Goal: Transaction & Acquisition: Purchase product/service

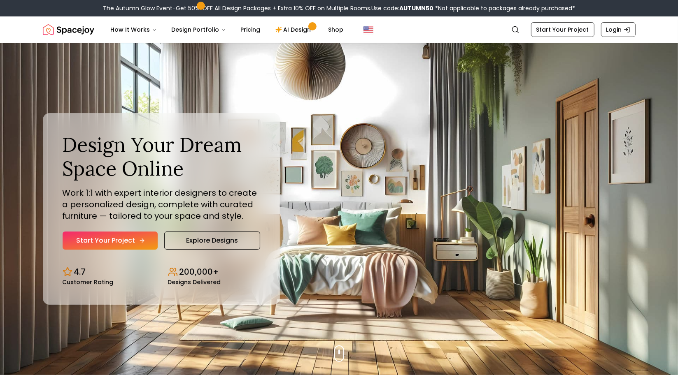
click at [126, 241] on link "Start Your Project" at bounding box center [110, 241] width 95 height 18
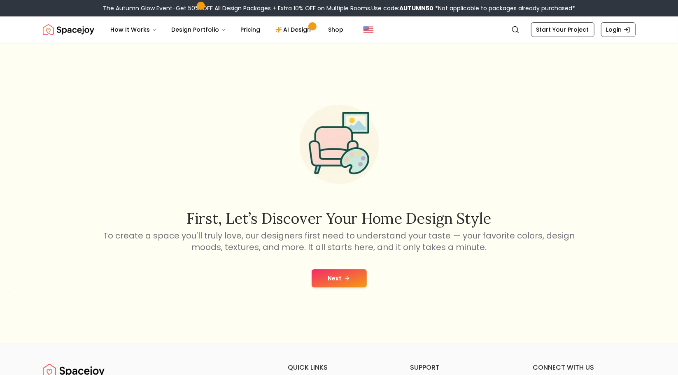
click at [348, 281] on icon at bounding box center [347, 278] width 7 height 7
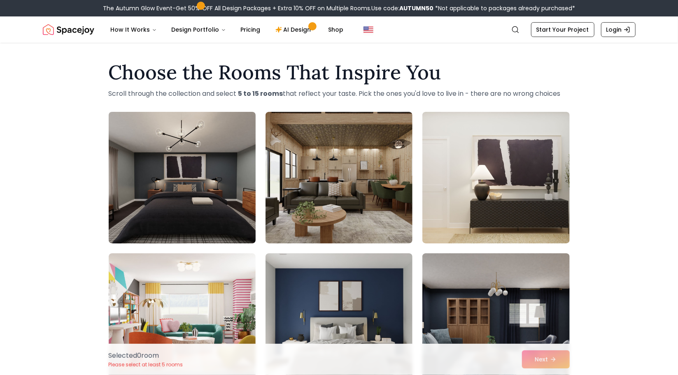
click at [215, 215] on img at bounding box center [182, 178] width 154 height 138
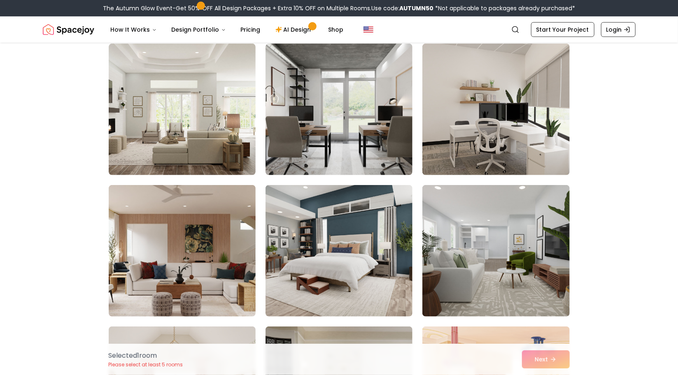
scroll to position [345, 0]
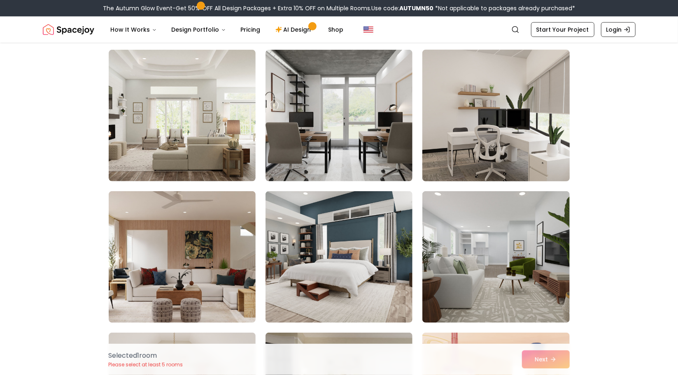
click at [538, 96] on img at bounding box center [496, 116] width 154 height 138
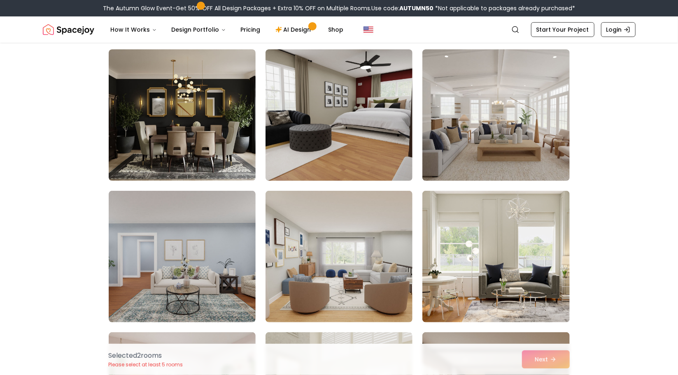
scroll to position [4153, 0]
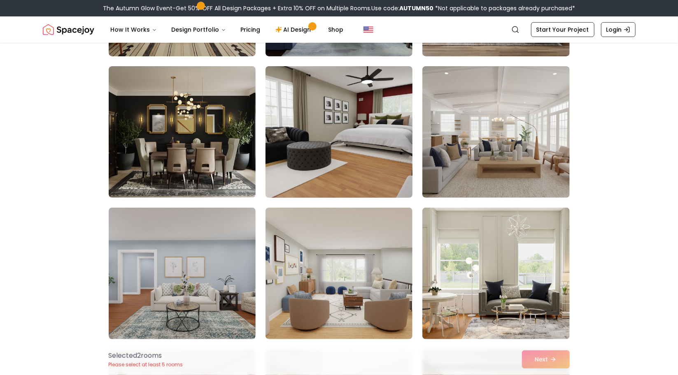
click at [349, 156] on img at bounding box center [339, 132] width 154 height 138
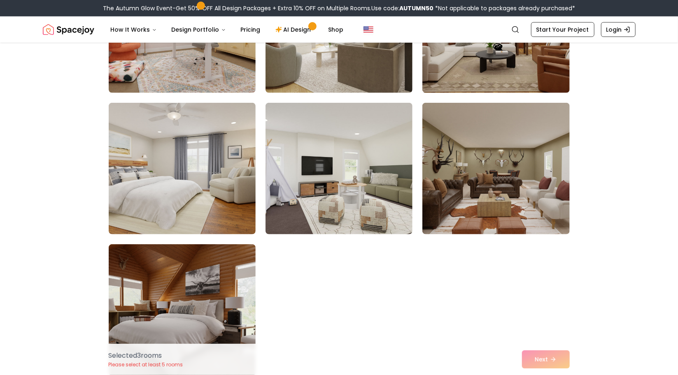
scroll to position [4537, 0]
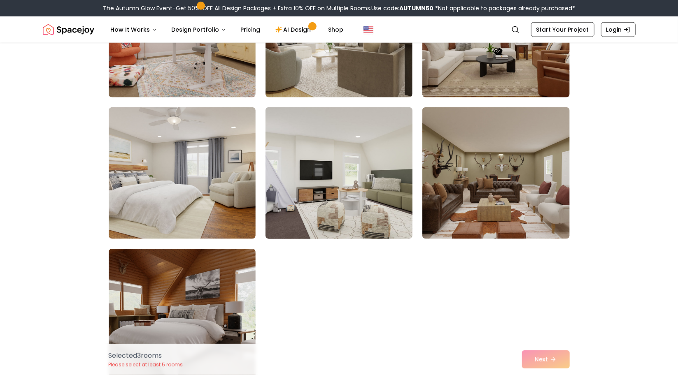
click at [363, 192] on img at bounding box center [339, 173] width 154 height 138
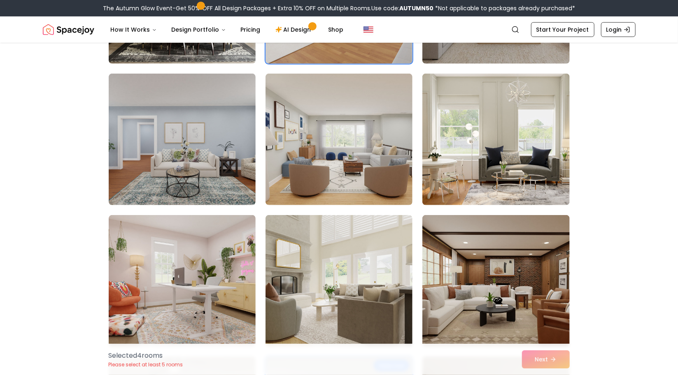
scroll to position [4270, 0]
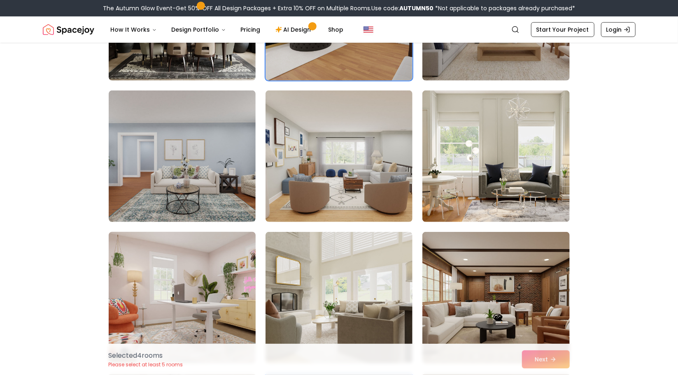
click at [224, 252] on img at bounding box center [182, 298] width 154 height 138
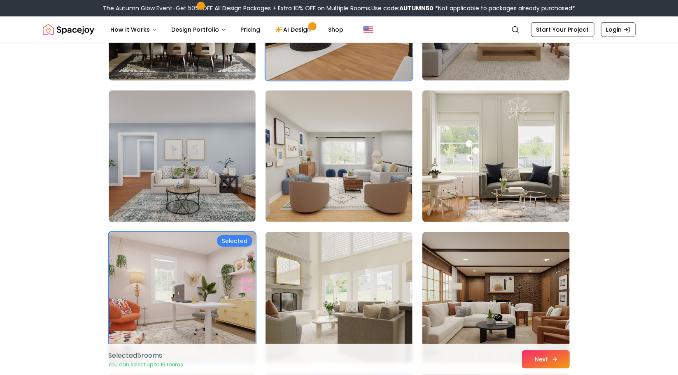
click at [529, 366] on button "Next" at bounding box center [546, 360] width 48 height 18
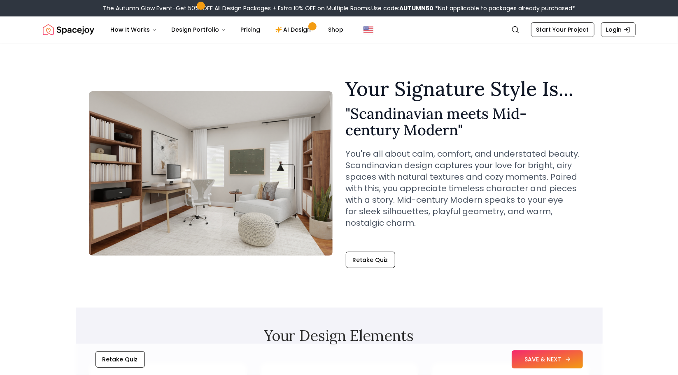
click at [524, 364] on button "SAVE & NEXT" at bounding box center [547, 360] width 71 height 18
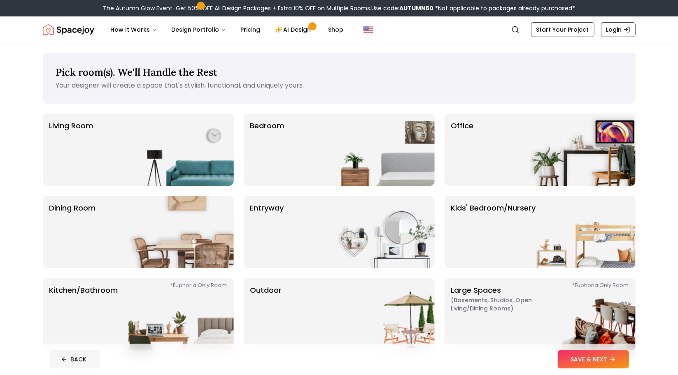
click at [69, 358] on button "BACK" at bounding box center [74, 360] width 51 height 18
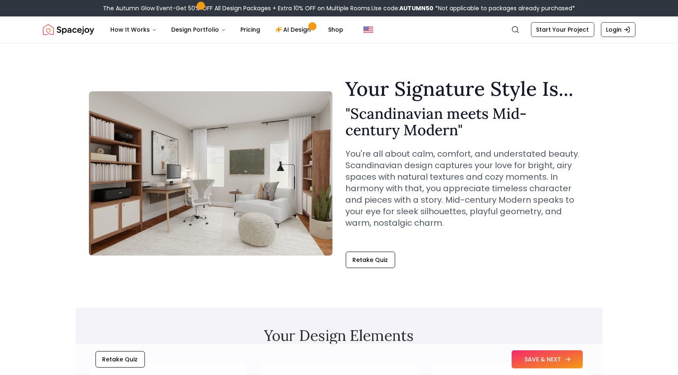
click at [543, 359] on button "SAVE & NEXT" at bounding box center [547, 360] width 71 height 18
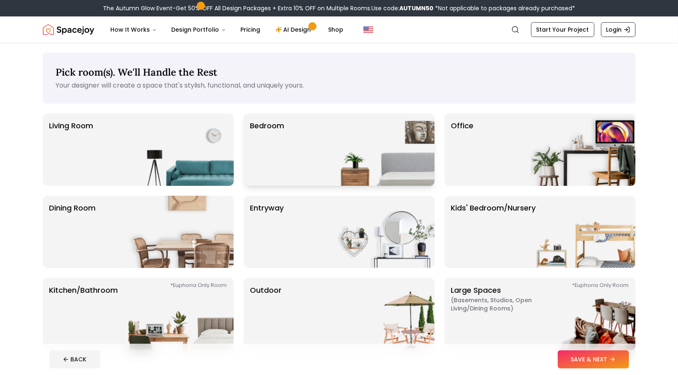
click at [268, 155] on p "Bedroom" at bounding box center [267, 149] width 34 height 59
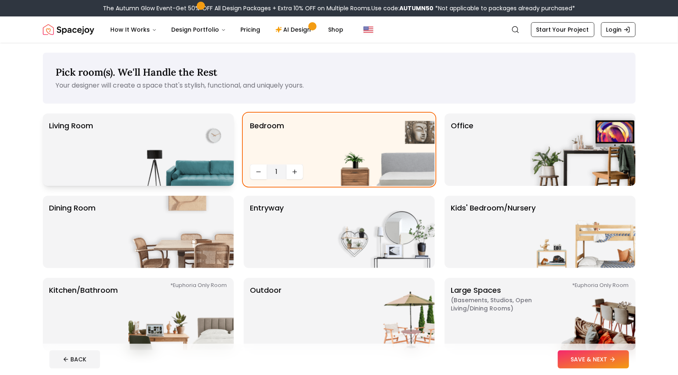
click at [213, 146] on img at bounding box center [180, 150] width 105 height 72
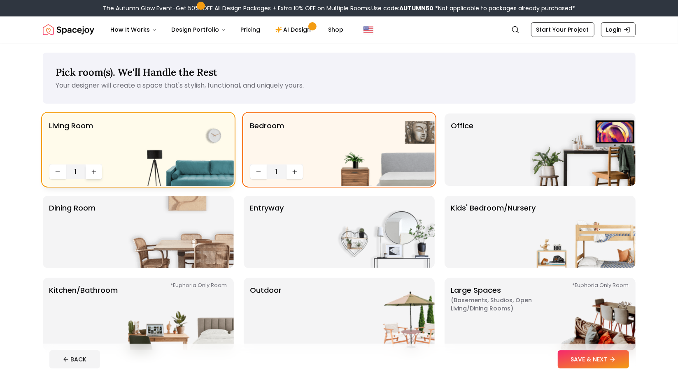
click at [100, 170] on button "Increase quantity" at bounding box center [94, 172] width 16 height 15
click at [297, 175] on icon "Increase quantity" at bounding box center [294, 172] width 7 height 7
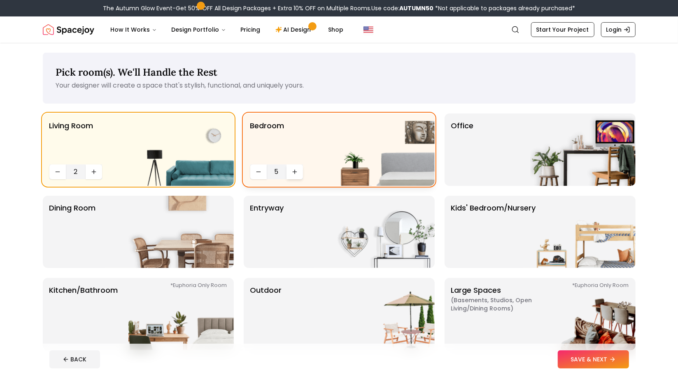
click at [297, 175] on icon "Increase quantity" at bounding box center [294, 172] width 7 height 7
click at [266, 173] on button "Decrease quantity" at bounding box center [258, 172] width 16 height 15
click at [103, 261] on div "Dining Room" at bounding box center [138, 232] width 191 height 72
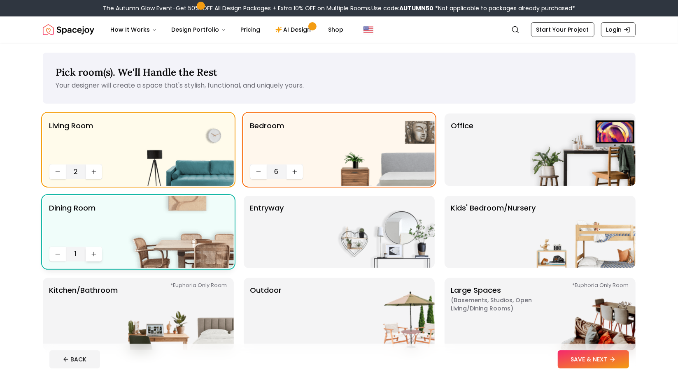
click at [95, 257] on icon "Increase quantity" at bounding box center [94, 254] width 7 height 7
click at [567, 149] on img at bounding box center [582, 150] width 105 height 72
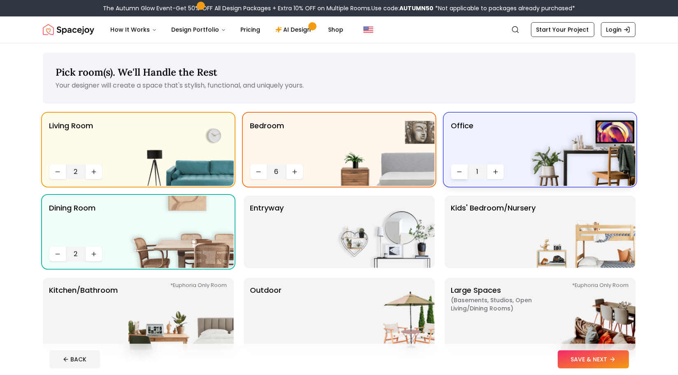
click at [461, 172] on icon "Decrease quantity" at bounding box center [459, 172] width 4 height 0
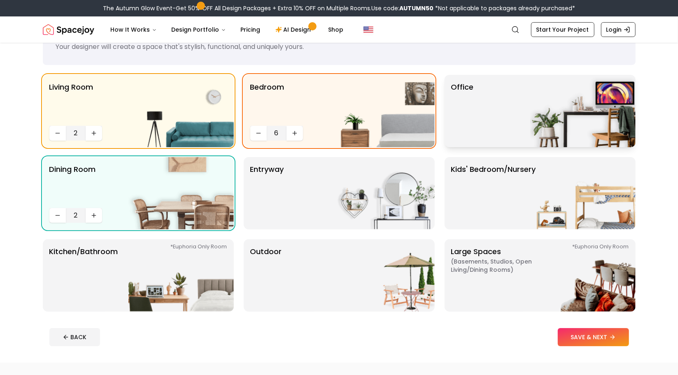
scroll to position [38, 0]
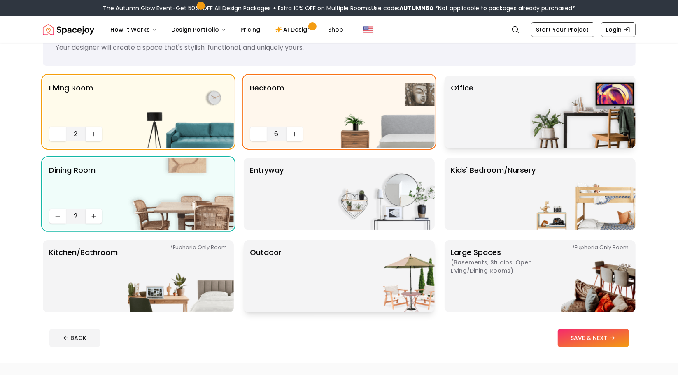
click at [314, 285] on div "Outdoor" at bounding box center [339, 276] width 191 height 72
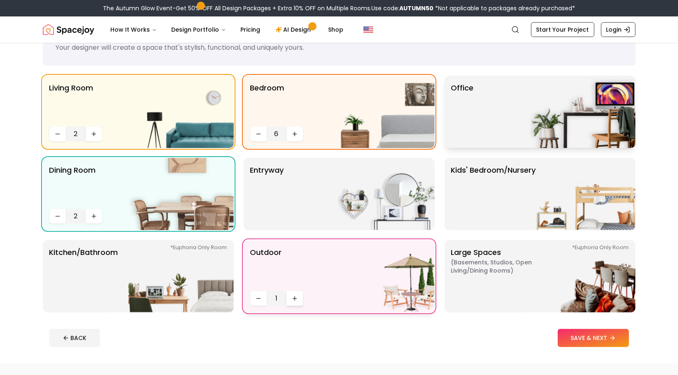
click at [298, 301] on icon "Increase quantity" at bounding box center [294, 299] width 7 height 7
click at [258, 302] on button "Decrease quantity" at bounding box center [258, 298] width 16 height 15
click at [354, 205] on img at bounding box center [381, 194] width 105 height 72
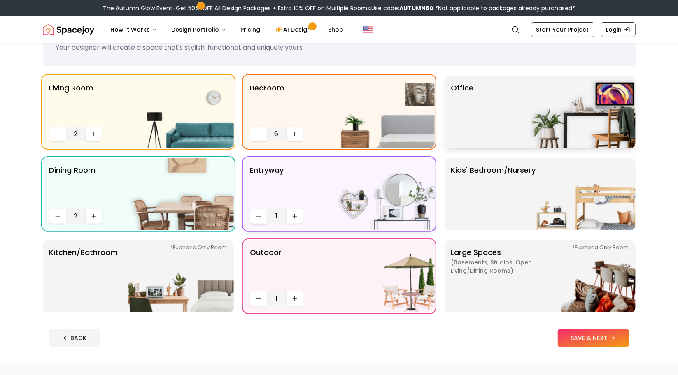
click at [261, 215] on icon "Decrease quantity" at bounding box center [258, 216] width 7 height 7
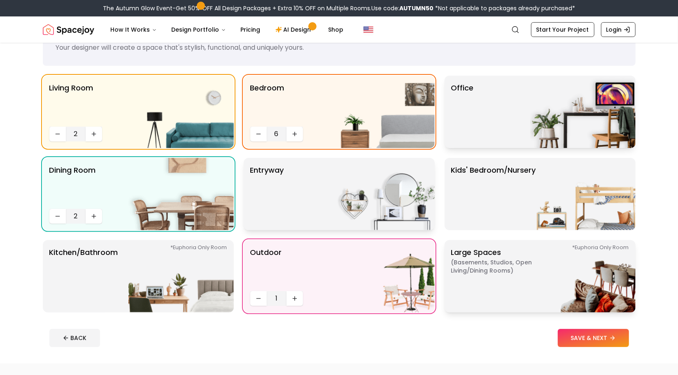
click at [490, 302] on p "Large Spaces ( Basements, Studios, Open living/dining rooms ) *Euphoria Only Ro…" at bounding box center [502, 276] width 103 height 59
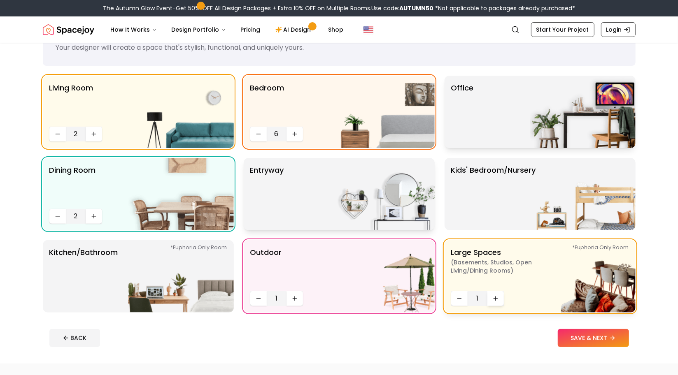
click at [499, 301] on button "Increase quantity" at bounding box center [495, 298] width 16 height 15
click at [500, 303] on button "Increase quantity" at bounding box center [495, 298] width 16 height 15
click at [492, 298] on button "Increase quantity" at bounding box center [495, 298] width 16 height 15
click at [298, 298] on button "Increase quantity" at bounding box center [295, 298] width 16 height 15
click at [452, 293] on button "Decrease quantity" at bounding box center [459, 298] width 16 height 15
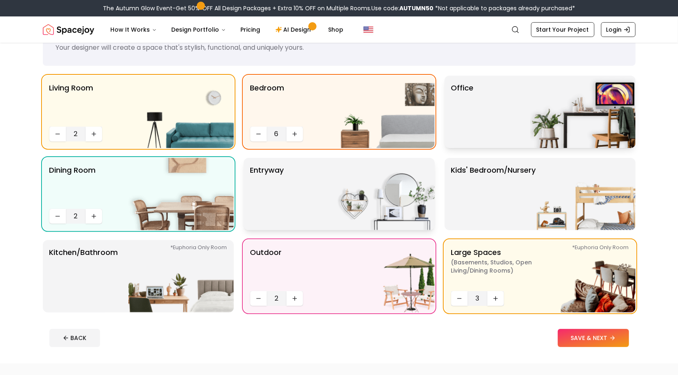
click at [285, 196] on div "entryway" at bounding box center [339, 194] width 191 height 72
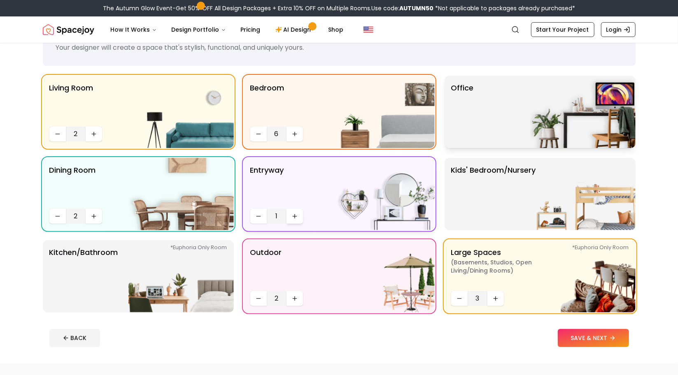
click at [298, 219] on button "Increase quantity" at bounding box center [295, 216] width 16 height 15
click at [57, 224] on div "Dining Room 2" at bounding box center [138, 194] width 191 height 72
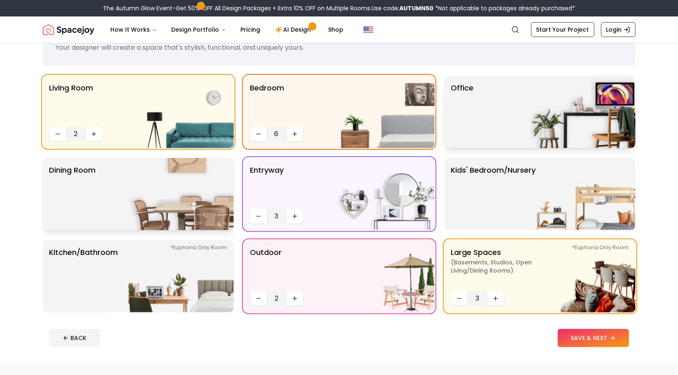
click at [61, 220] on p "Dining Room" at bounding box center [72, 194] width 47 height 59
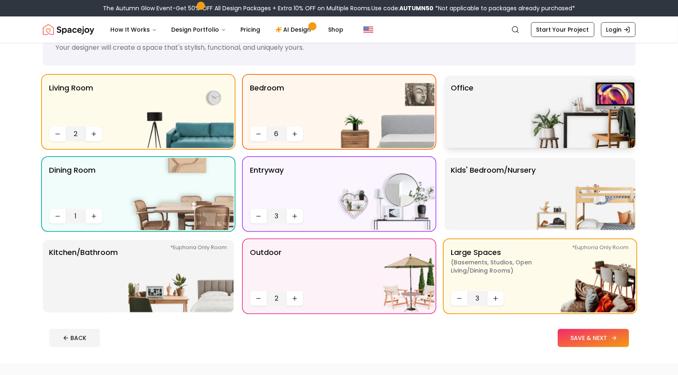
click at [594, 340] on button "SAVE & NEXT" at bounding box center [593, 338] width 71 height 18
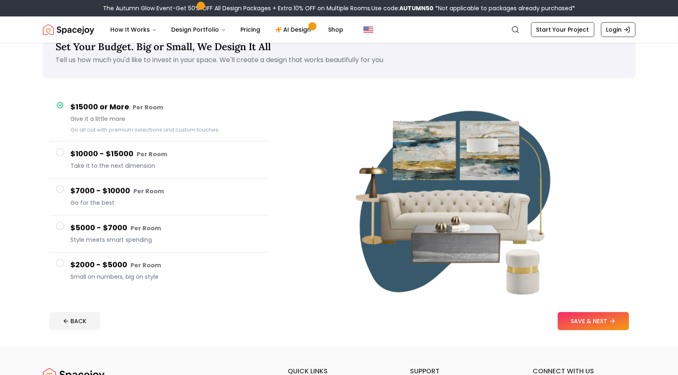
scroll to position [35, 0]
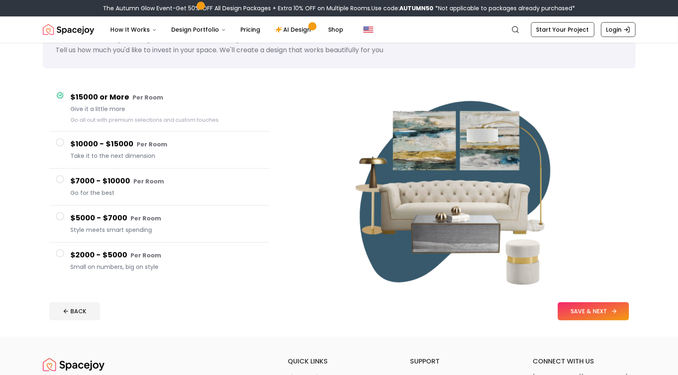
click at [606, 310] on button "SAVE & NEXT" at bounding box center [593, 312] width 71 height 18
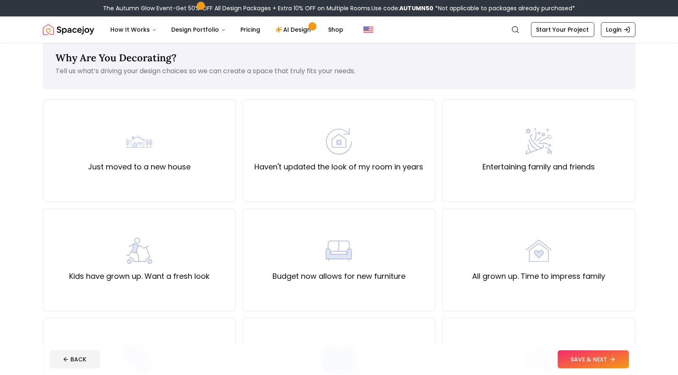
scroll to position [15, 0]
click at [579, 135] on div "Entertaining family and friends" at bounding box center [539, 150] width 112 height 44
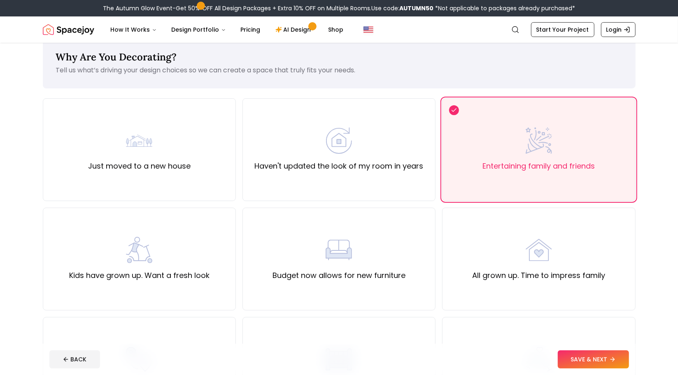
drag, startPoint x: 653, startPoint y: 99, endPoint x: 660, endPoint y: 171, distance: 72.0
click at [660, 171] on main "Why Are You Decorating? Tell us what’s driving your design choices so we can cr…" at bounding box center [339, 304] width 678 height 553
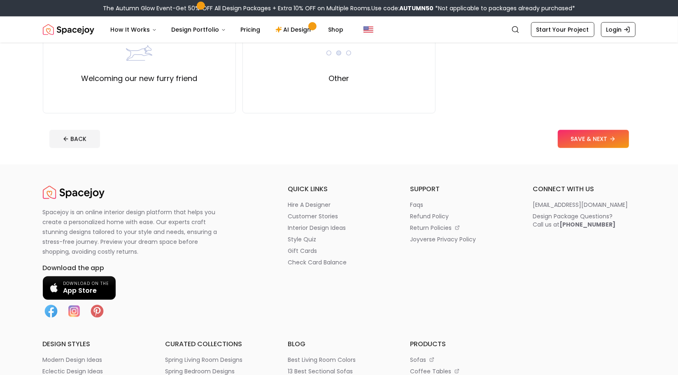
scroll to position [435, 0]
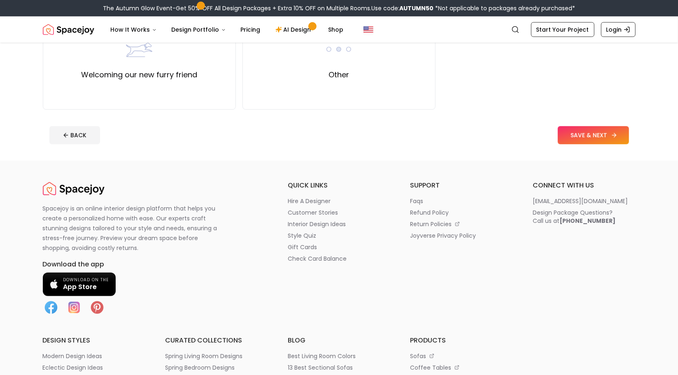
click at [588, 129] on button "SAVE & NEXT" at bounding box center [593, 135] width 71 height 18
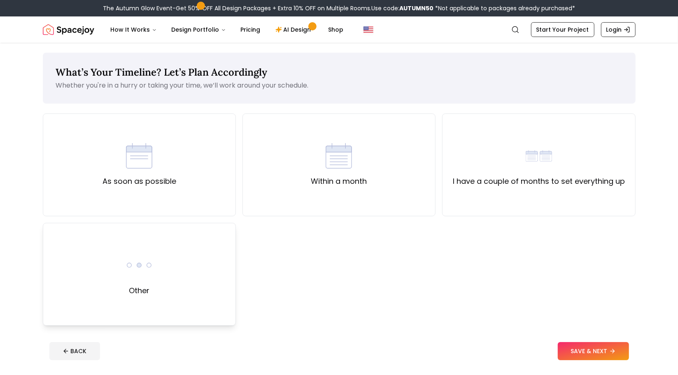
click at [192, 266] on div "Other" at bounding box center [139, 274] width 193 height 103
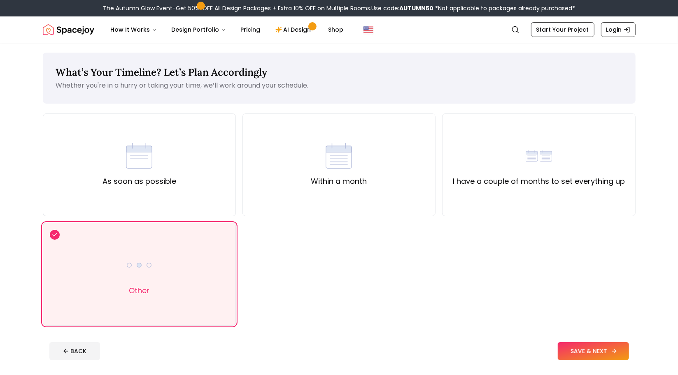
click at [581, 349] on button "SAVE & NEXT" at bounding box center [593, 352] width 71 height 18
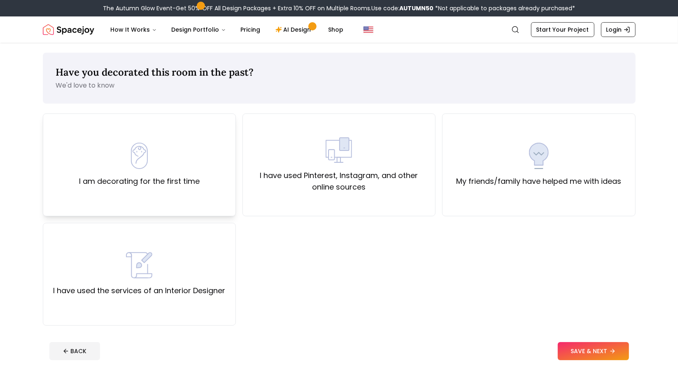
click at [225, 198] on div "I am decorating for the first time" at bounding box center [139, 165] width 193 height 103
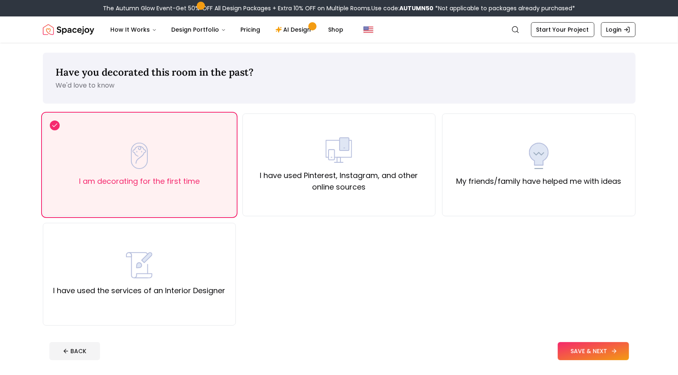
click at [603, 350] on button "SAVE & NEXT" at bounding box center [593, 352] width 71 height 18
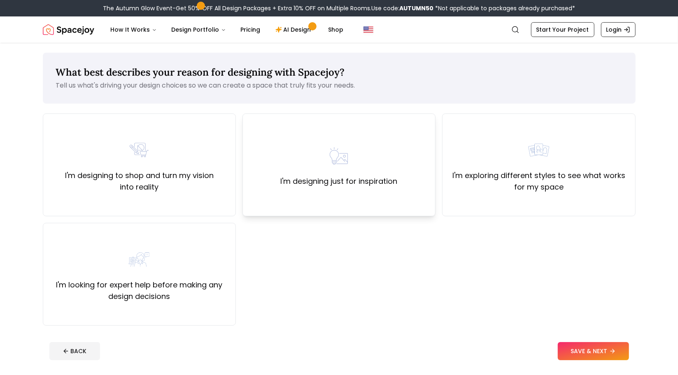
click at [338, 188] on div "I'm designing just for inspiration" at bounding box center [339, 165] width 193 height 103
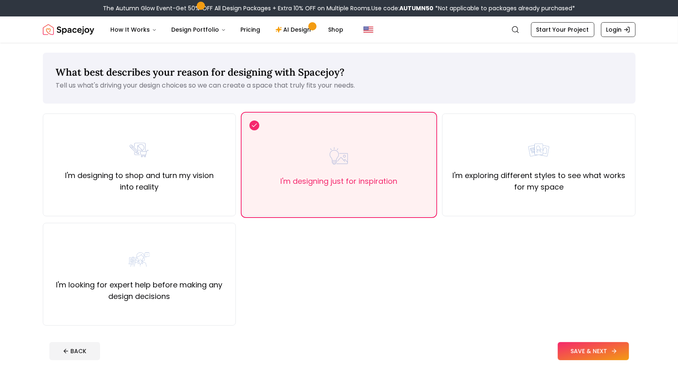
click at [565, 346] on button "SAVE & NEXT" at bounding box center [593, 352] width 71 height 18
